Goal: Information Seeking & Learning: Compare options

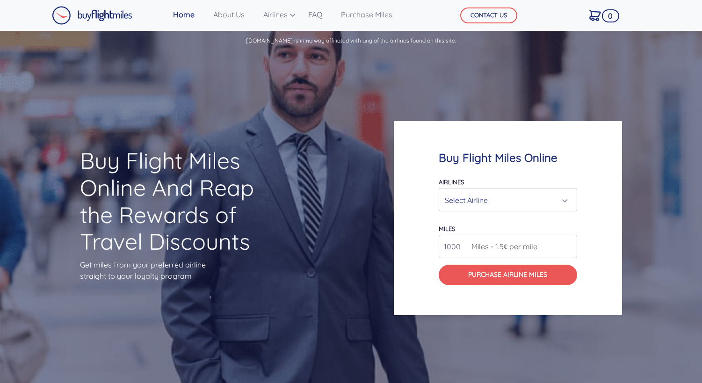
click at [467, 195] on div "Select Airline" at bounding box center [505, 200] width 121 height 18
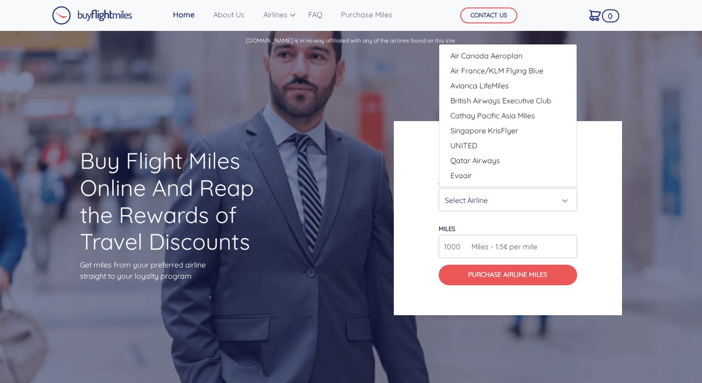
click at [327, 143] on div "Buy Flight Miles Online And Reap the Rewards of Travel Discounts Get miles from…" at bounding box center [351, 218] width 702 height 332
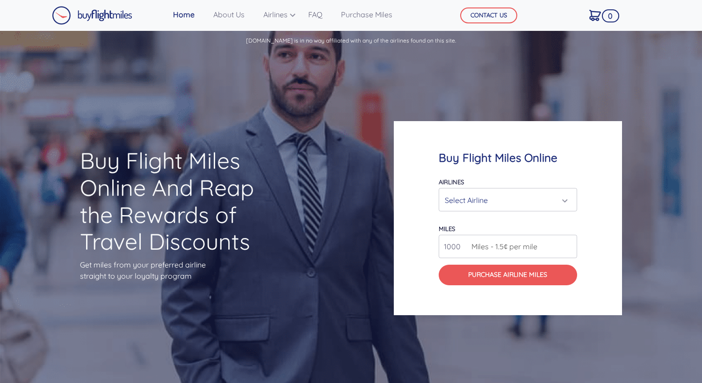
click at [549, 245] on input "1000" at bounding box center [508, 246] width 138 height 23
drag, startPoint x: 550, startPoint y: 249, endPoint x: 578, endPoint y: 244, distance: 29.0
click at [559, 248] on input "1000" at bounding box center [508, 246] width 138 height 23
click at [579, 244] on div "Buy Flight Miles Online Airlines Air Canada Aeroplan Air France/KLM Flying Blue…" at bounding box center [508, 218] width 228 height 194
drag, startPoint x: 560, startPoint y: 244, endPoint x: 569, endPoint y: 242, distance: 8.5
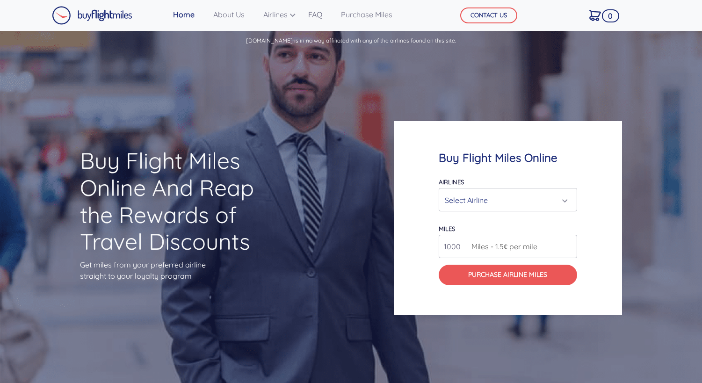
click at [561, 244] on input "1000" at bounding box center [508, 246] width 138 height 23
click at [573, 241] on input "1001" at bounding box center [508, 246] width 138 height 23
click at [572, 241] on input "1001" at bounding box center [508, 246] width 138 height 23
click at [569, 241] on input "1002" at bounding box center [508, 246] width 138 height 23
type input "1003"
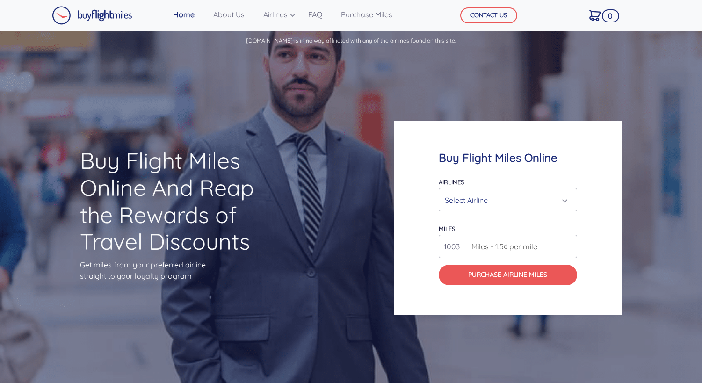
click at [569, 241] on input "1003" at bounding box center [508, 246] width 138 height 23
click at [535, 186] on div "Airlines Air Canada Aeroplan Air France/KLM Flying Blue Avianca LifeMiles Briti…" at bounding box center [508, 194] width 138 height 36
click at [538, 201] on div "Select Airline" at bounding box center [505, 200] width 121 height 18
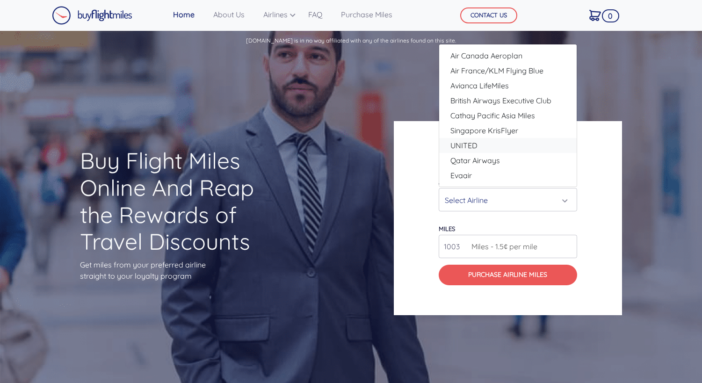
click at [509, 149] on link "UNITED" at bounding box center [508, 145] width 138 height 15
select select "UNITED"
type input "80000"
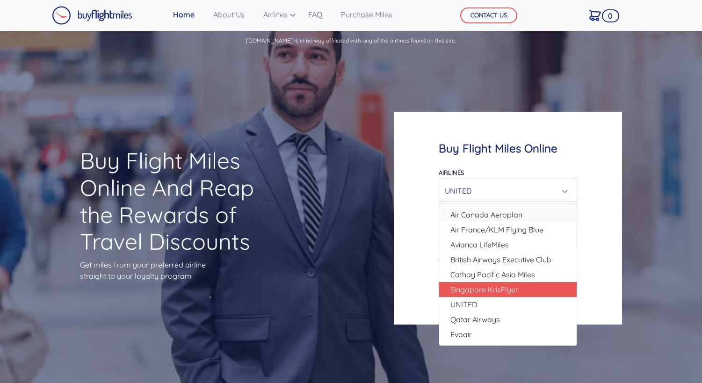
click at [517, 215] on span "Air Canada Aeroplan" at bounding box center [487, 214] width 72 height 11
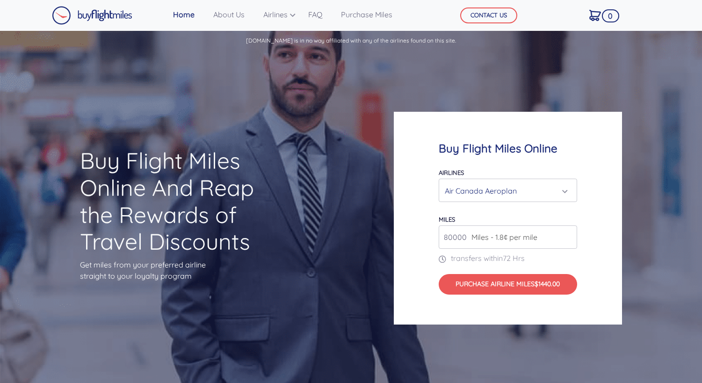
click at [517, 192] on div "Air Canada Aeroplan" at bounding box center [505, 191] width 121 height 18
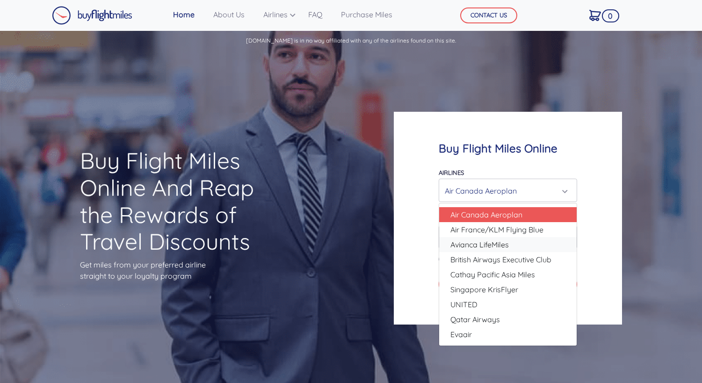
click at [528, 246] on link "Avianca LifeMiles" at bounding box center [508, 244] width 138 height 15
select select "Avianca LifeMiles"
type input "49000"
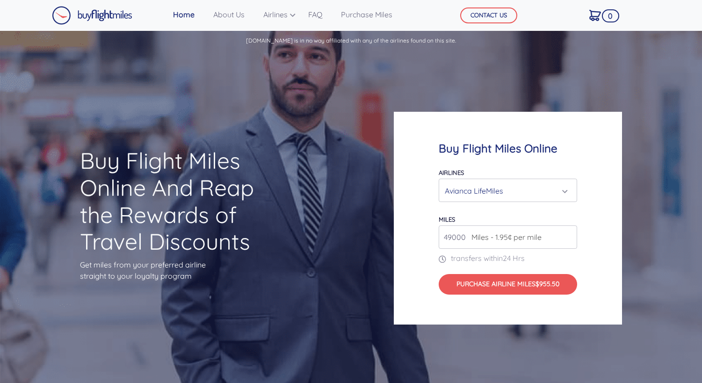
click at [525, 190] on div "Avianca LifeMiles" at bounding box center [505, 191] width 121 height 18
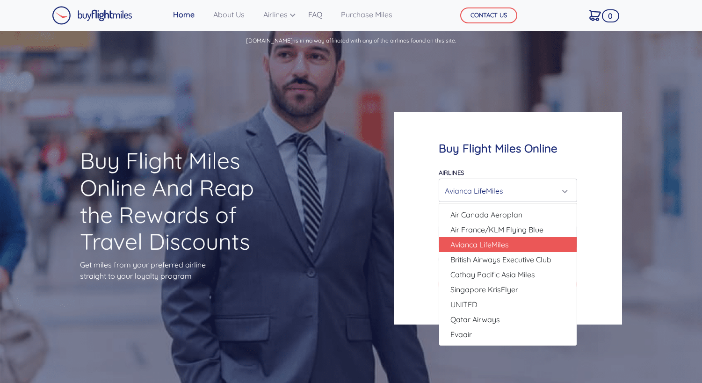
drag, startPoint x: 129, startPoint y: 136, endPoint x: 128, endPoint y: 131, distance: 4.7
click at [128, 135] on div "Buy Flight Miles Online And Reap the Rewards of Travel Discounts Get miles from…" at bounding box center [175, 217] width 281 height 231
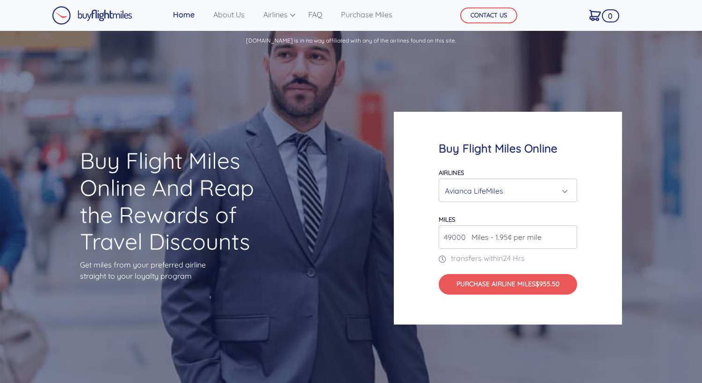
click at [242, 22] on link "About Us" at bounding box center [229, 14] width 39 height 19
